Goal: Information Seeking & Learning: Check status

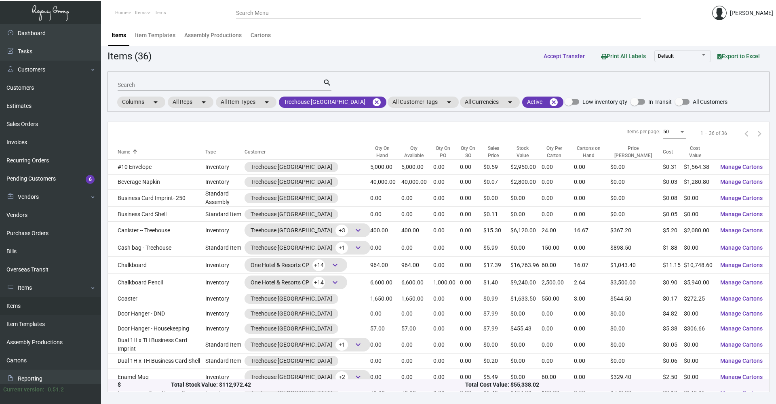
scroll to position [81, 0]
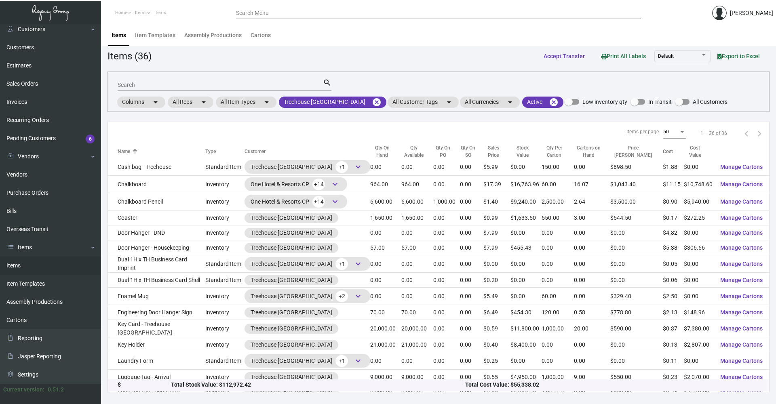
click at [131, 85] on input "Search" at bounding box center [220, 85] width 205 height 6
click at [372, 101] on mat-icon "cancel" at bounding box center [377, 102] width 10 height 10
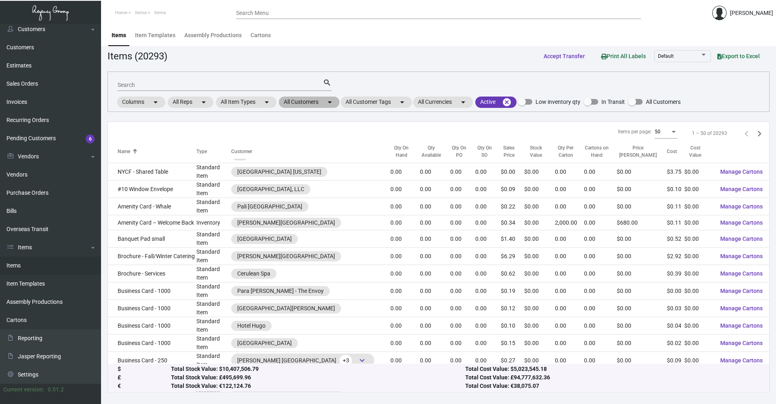
click at [326, 104] on mat-chip "All Customers arrow_drop_down" at bounding box center [309, 102] width 61 height 11
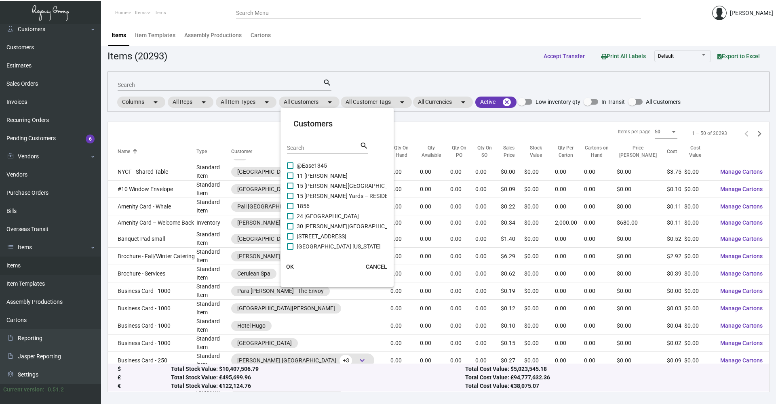
click at [318, 143] on div "Search" at bounding box center [323, 147] width 73 height 13
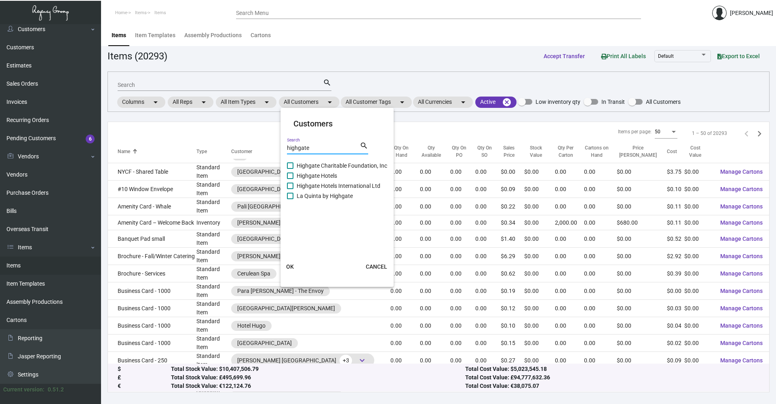
click at [321, 151] on input "highgate" at bounding box center [323, 148] width 73 height 6
type input "highgate"
click at [290, 174] on span at bounding box center [290, 175] width 6 height 6
click at [290, 179] on input "Highgate Hotels" at bounding box center [290, 179] width 0 height 0
checkbox input "true"
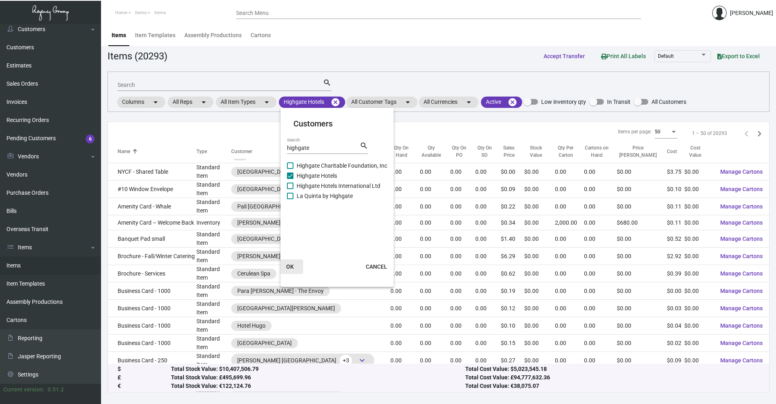
click at [291, 265] on span "OK" at bounding box center [290, 266] width 8 height 6
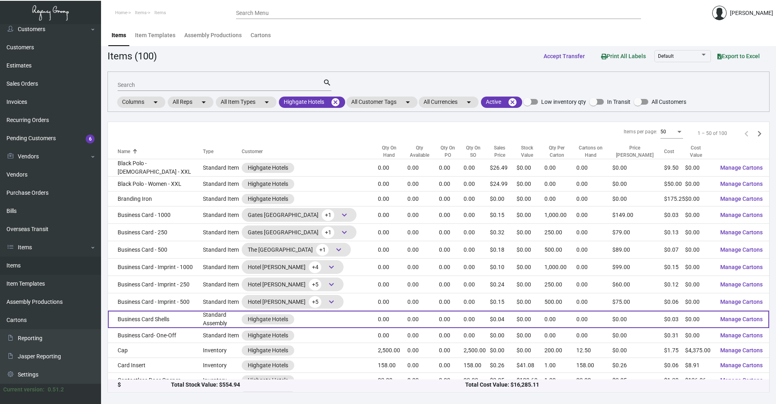
scroll to position [121, 0]
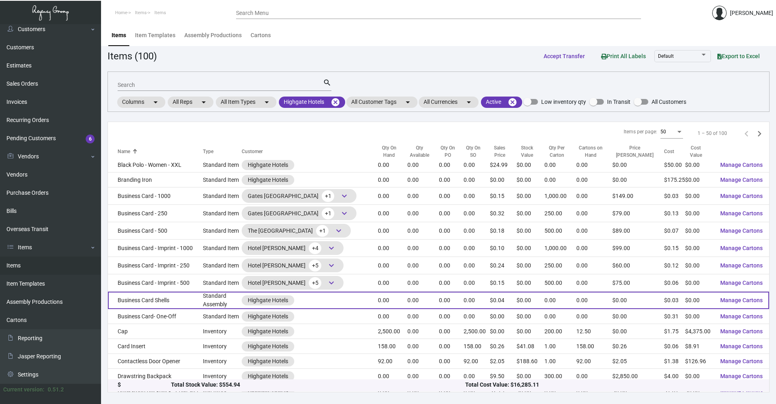
click at [189, 292] on td "Business Card Shells" at bounding box center [155, 300] width 95 height 17
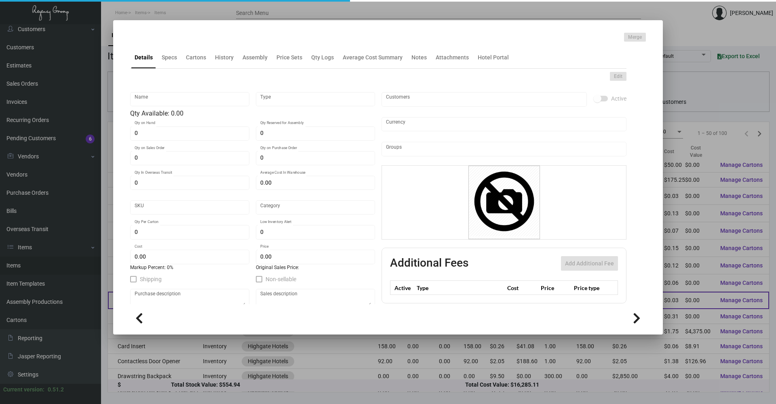
type input "Business Card Shells"
type input "Standard Assembly"
type input "$ 0.00"
type input "706-Business Card-55"
type input "Standard"
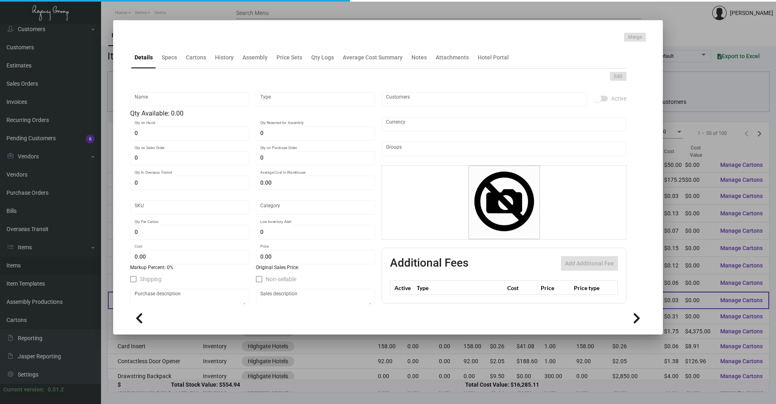
type input "$ 0.034"
type input "$ 0.03758"
checkbox input "true"
type input "United States Dollar $"
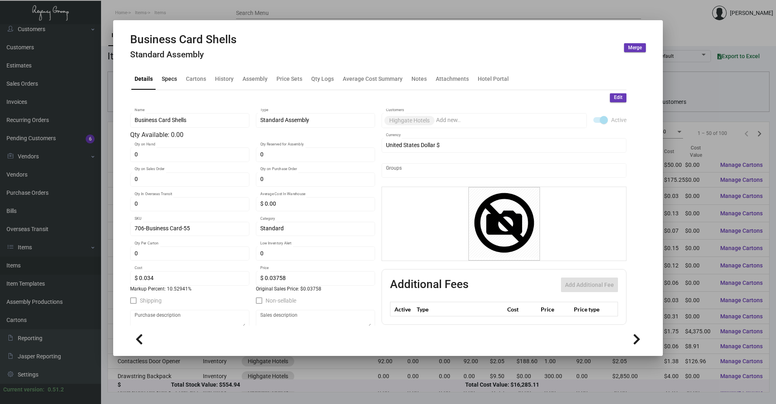
click at [166, 82] on div "Specs" at bounding box center [169, 78] width 15 height 8
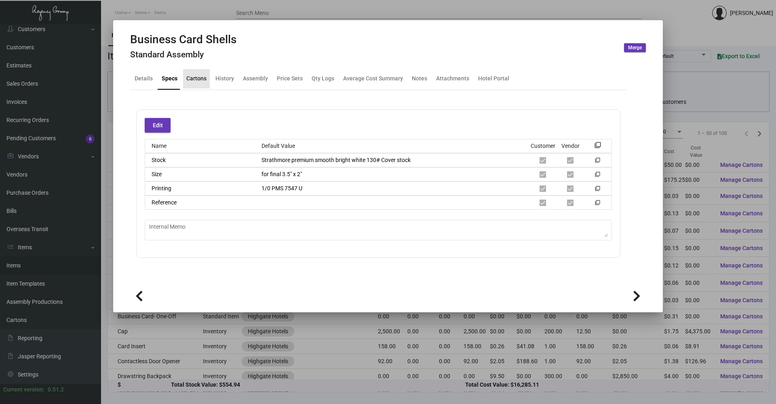
click at [203, 80] on div "Cartons" at bounding box center [196, 78] width 20 height 8
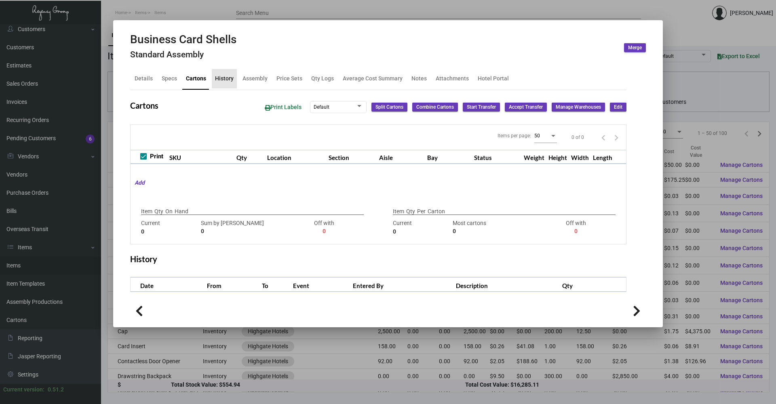
click at [227, 82] on div "History" at bounding box center [224, 78] width 19 height 8
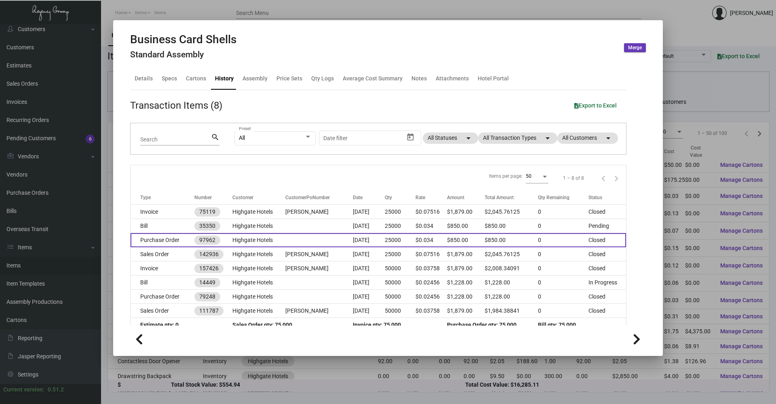
click at [175, 240] on td "Purchase Order" at bounding box center [162, 240] width 64 height 14
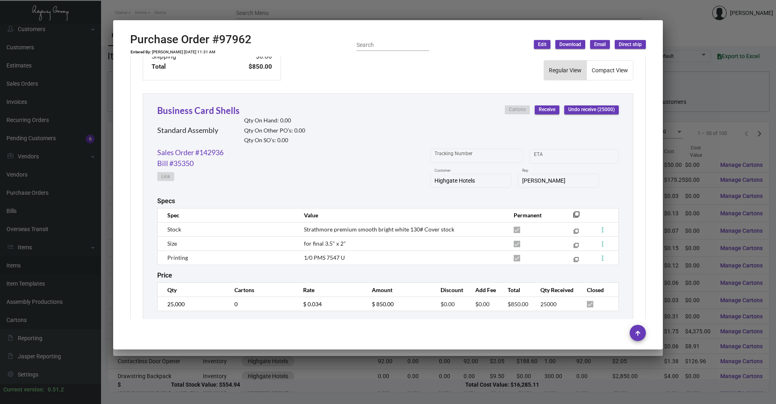
scroll to position [360, 0]
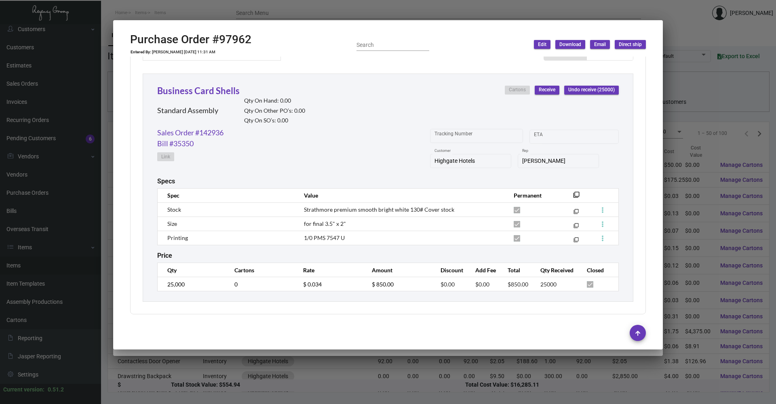
click at [180, 14] on div at bounding box center [388, 202] width 776 height 404
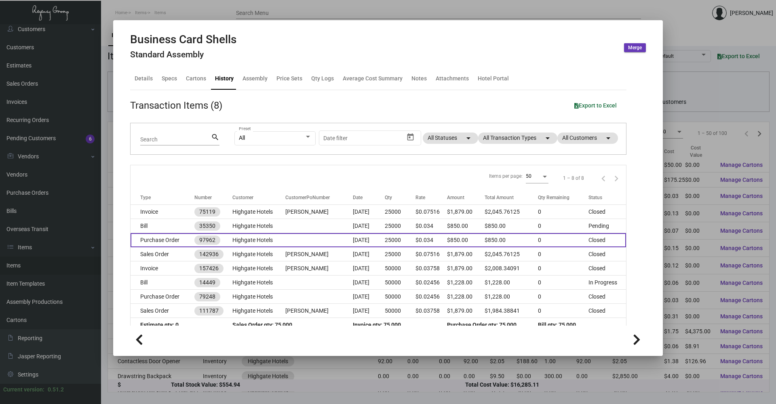
click at [168, 240] on td "Purchase Order" at bounding box center [162, 240] width 64 height 14
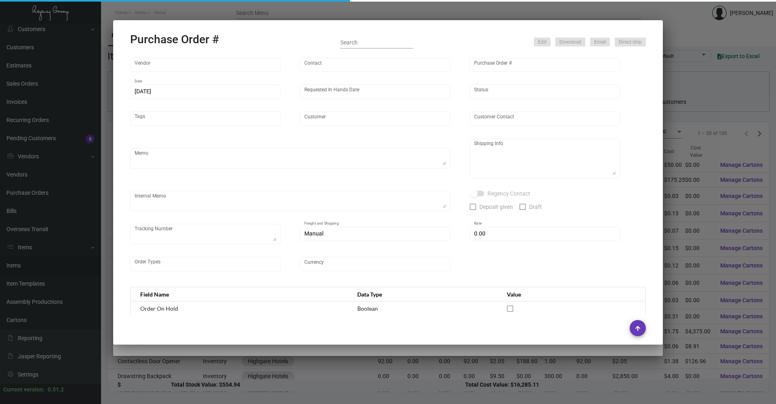
type input "BCT [US_STATE]"
type input "[PERSON_NAME]"
type input "97962"
type input "[DATE]"
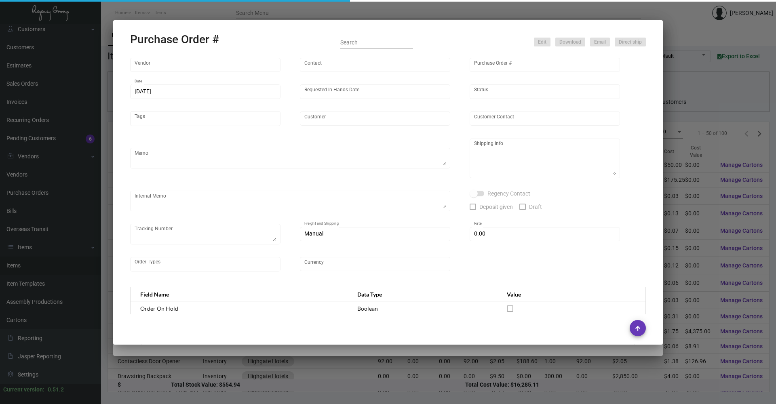
type input "Highgate Hotels"
type textarea "Reference quote dated [DATE]. Please let me know when shells are ready for impr…"
type textarea "In housed with vendor for imprints."
type input "$ 0.00"
type input "United States Dollar $"
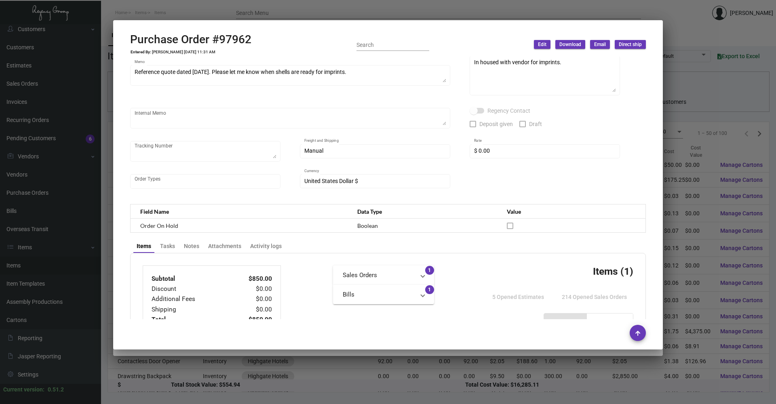
scroll to position [78, 0]
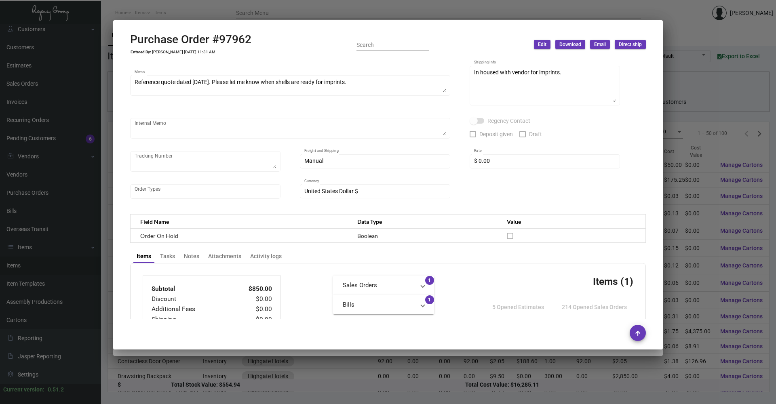
click at [175, 4] on div at bounding box center [388, 202] width 776 height 404
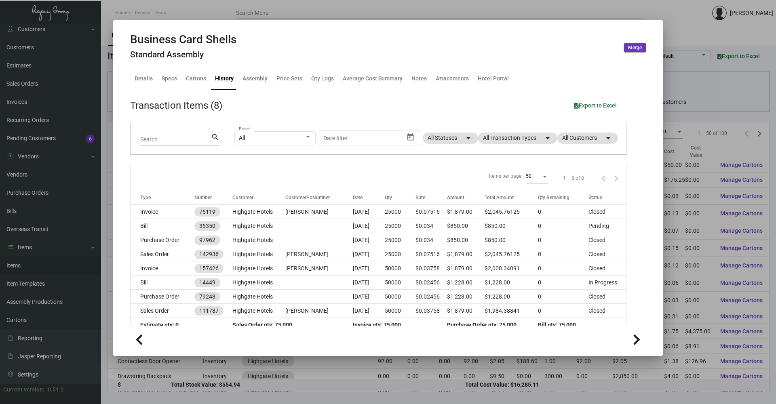
click at [179, 20] on div at bounding box center [388, 202] width 776 height 404
